Goal: Task Accomplishment & Management: Manage account settings

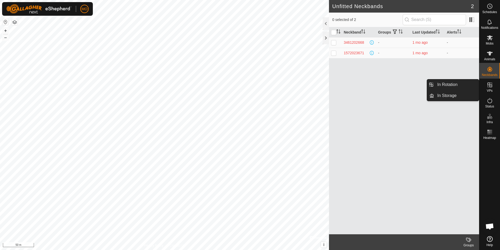
click at [490, 82] on icon at bounding box center [490, 85] width 6 height 6
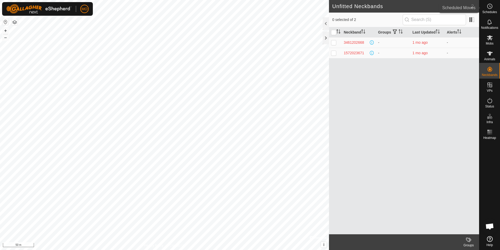
click at [490, 5] on icon at bounding box center [490, 6] width 6 height 6
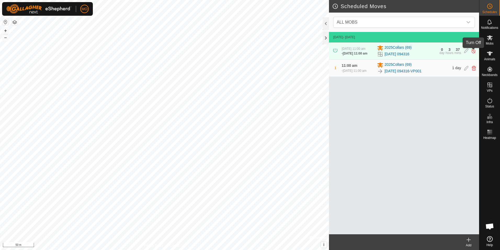
click at [472, 52] on img at bounding box center [473, 50] width 5 height 5
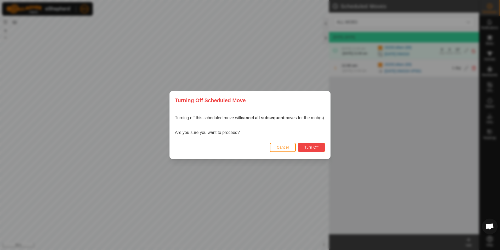
click at [307, 147] on span "Turn Off" at bounding box center [312, 147] width 14 height 4
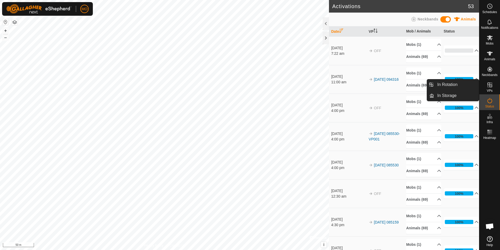
click at [490, 86] on icon at bounding box center [490, 84] width 5 height 5
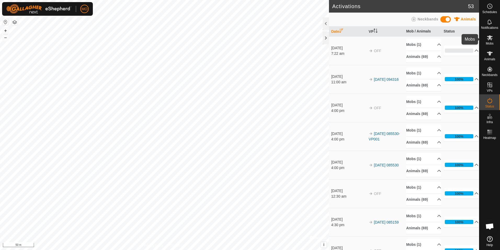
click at [490, 40] on icon at bounding box center [490, 38] width 6 height 6
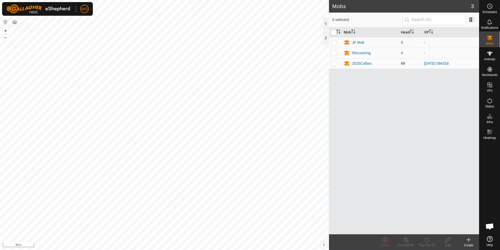
click at [335, 64] on p-checkbox at bounding box center [333, 63] width 5 height 4
checkbox input "true"
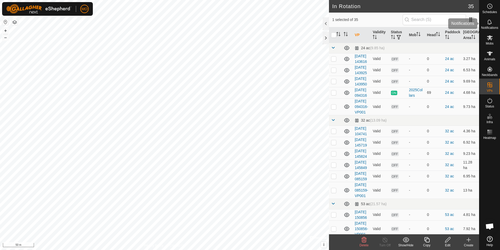
click at [493, 24] on icon at bounding box center [490, 22] width 6 height 6
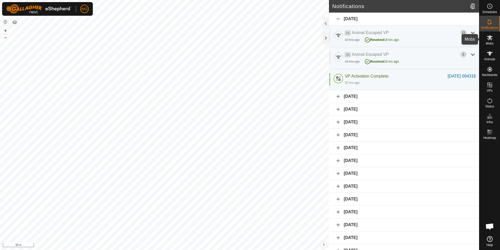
click at [489, 38] on icon at bounding box center [490, 37] width 6 height 5
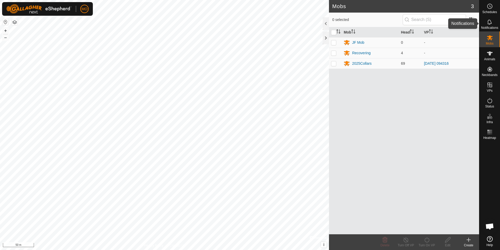
click at [491, 23] on icon at bounding box center [490, 22] width 6 height 6
